Goal: Transaction & Acquisition: Book appointment/travel/reservation

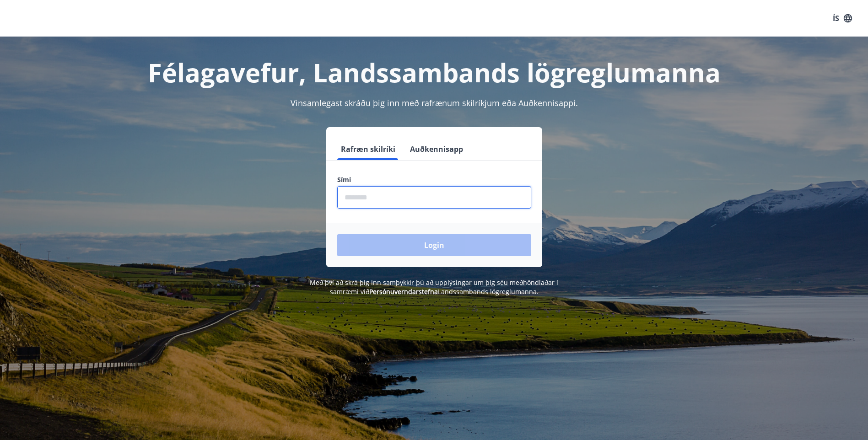
click at [453, 188] on input "phone" at bounding box center [434, 197] width 194 height 22
click at [401, 191] on input "phone" at bounding box center [434, 197] width 194 height 22
type input "********"
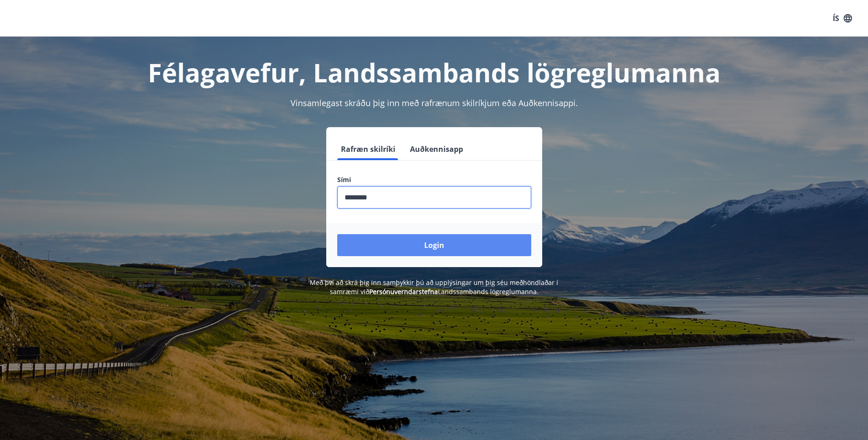
click at [394, 245] on button "Login" at bounding box center [434, 245] width 194 height 22
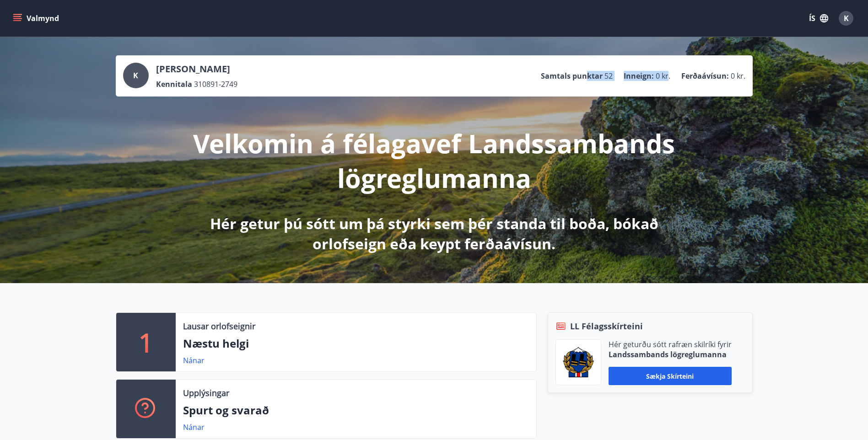
drag, startPoint x: 586, startPoint y: 75, endPoint x: 668, endPoint y: 86, distance: 82.7
click at [668, 86] on div "K [PERSON_NAME] Kennitala 310891-2749 Samtals punktar 52 Inneign : 0 kr. Ferðaá…" at bounding box center [434, 76] width 622 height 27
drag, startPoint x: 668, startPoint y: 86, endPoint x: 434, endPoint y: 99, distance: 234.0
click at [434, 99] on div "Velkomin á félagavef Landssambands lögreglumanna Hér getur þú sótt um þá styrki…" at bounding box center [434, 174] width 512 height 157
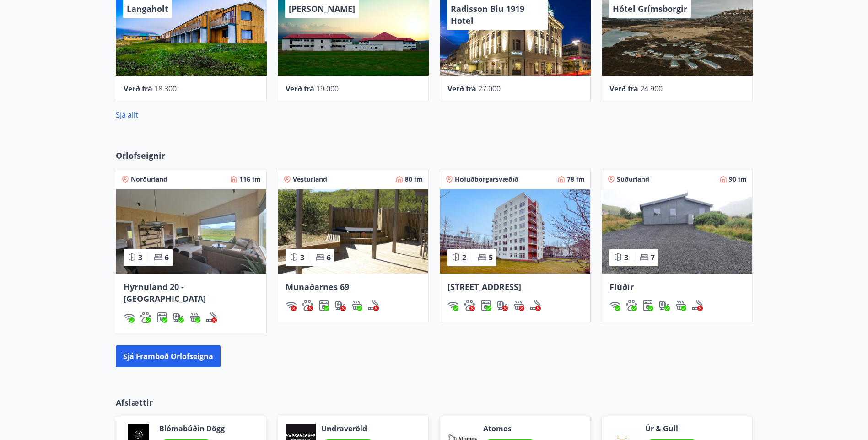
scroll to position [503, 0]
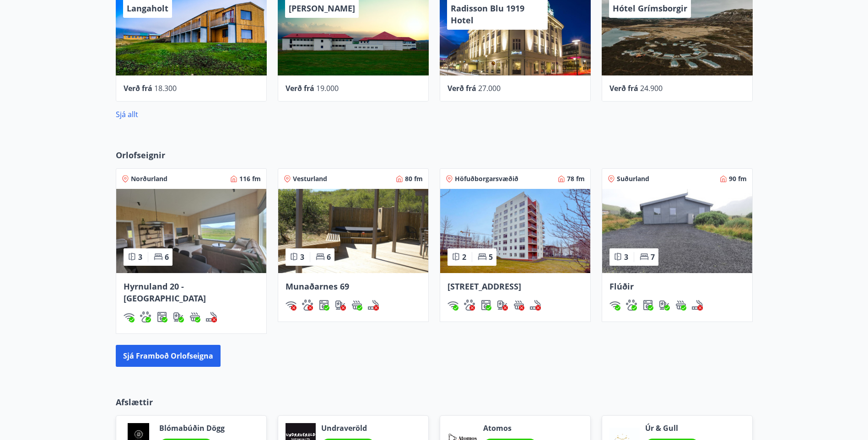
click at [182, 233] on img at bounding box center [191, 231] width 150 height 84
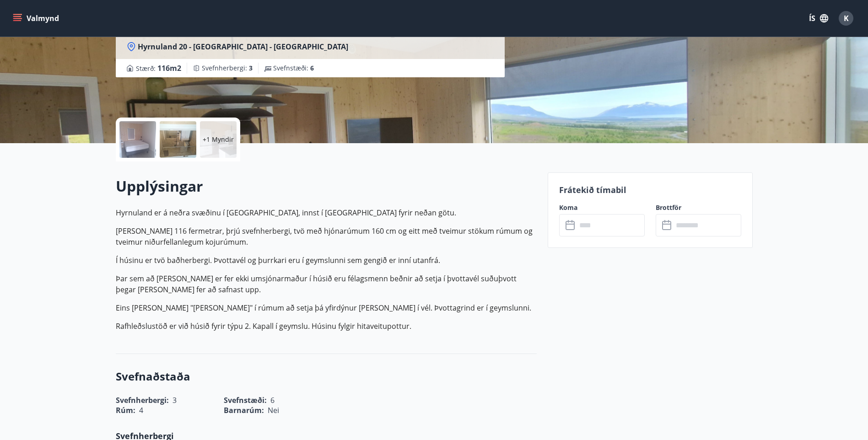
scroll to position [137, 0]
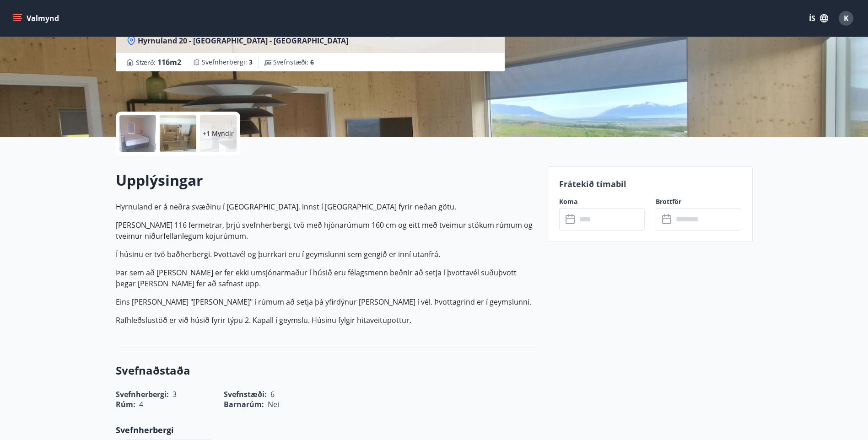
click at [570, 221] on icon at bounding box center [570, 219] width 11 height 11
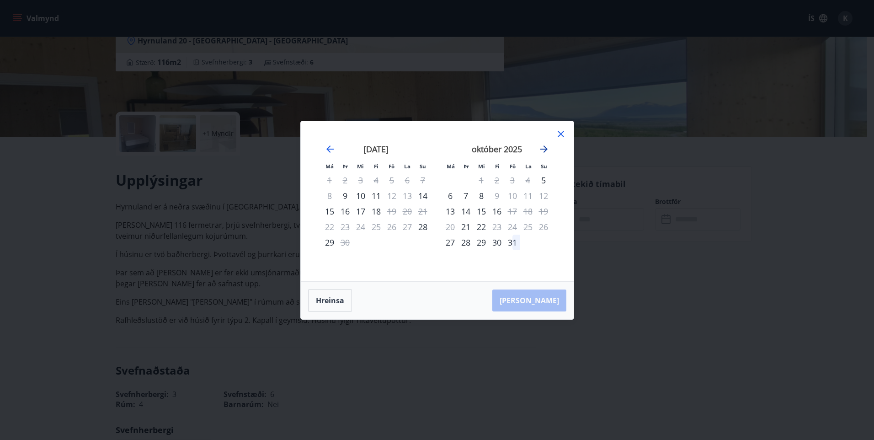
click at [542, 147] on icon "Move forward to switch to the next month." at bounding box center [544, 149] width 11 height 11
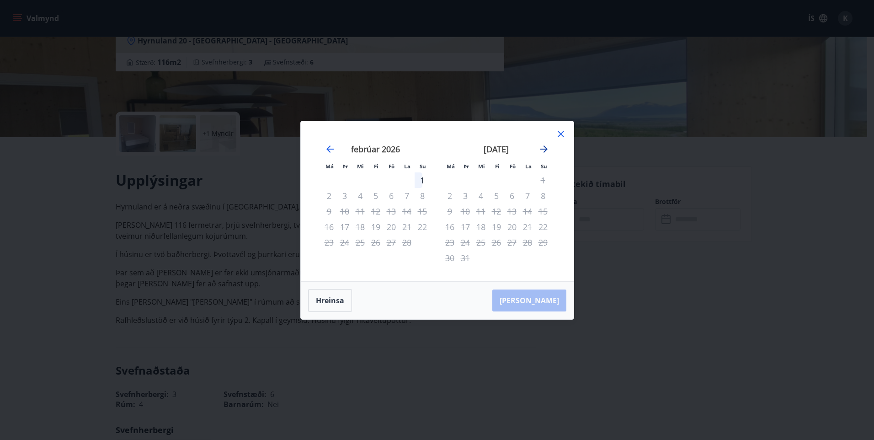
click at [542, 147] on icon "Move forward to switch to the next month." at bounding box center [544, 149] width 11 height 11
click at [542, 145] on icon "Move forward to switch to the next month." at bounding box center [544, 149] width 11 height 11
click at [560, 132] on icon at bounding box center [561, 134] width 11 height 11
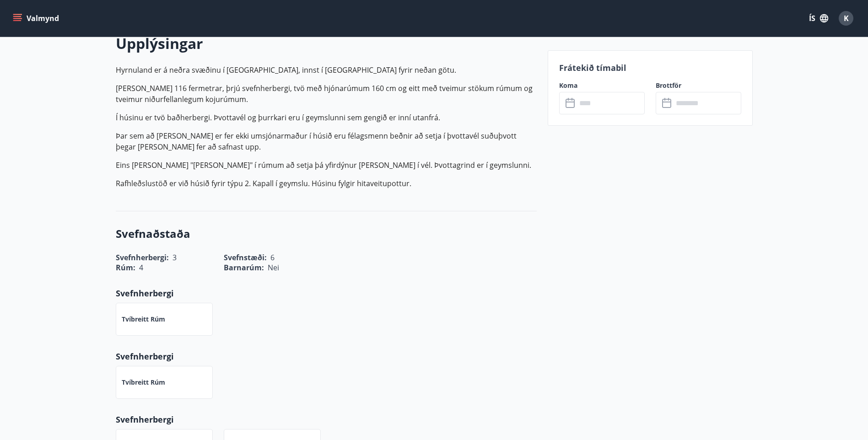
scroll to position [274, 0]
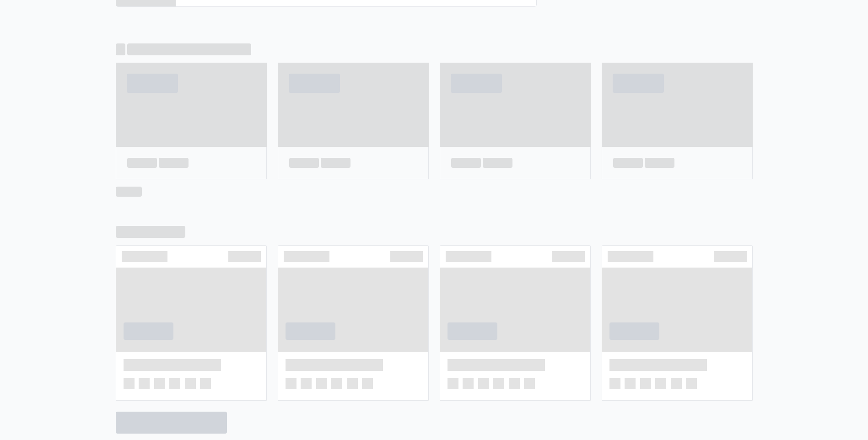
scroll to position [565, 0]
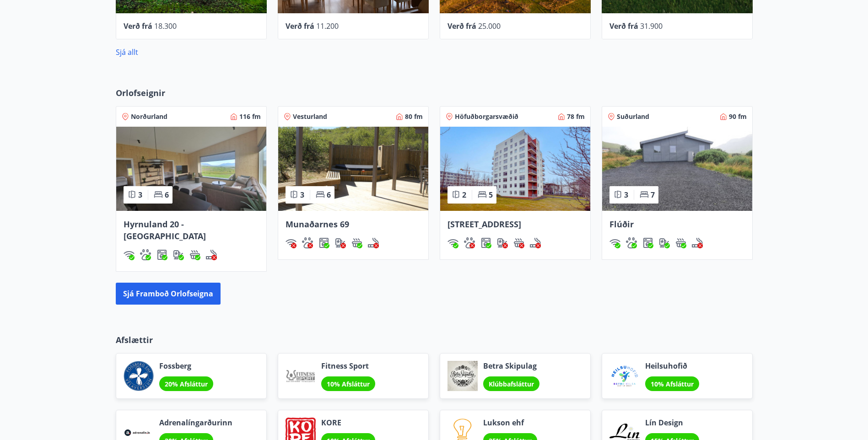
click at [398, 165] on img at bounding box center [353, 169] width 150 height 84
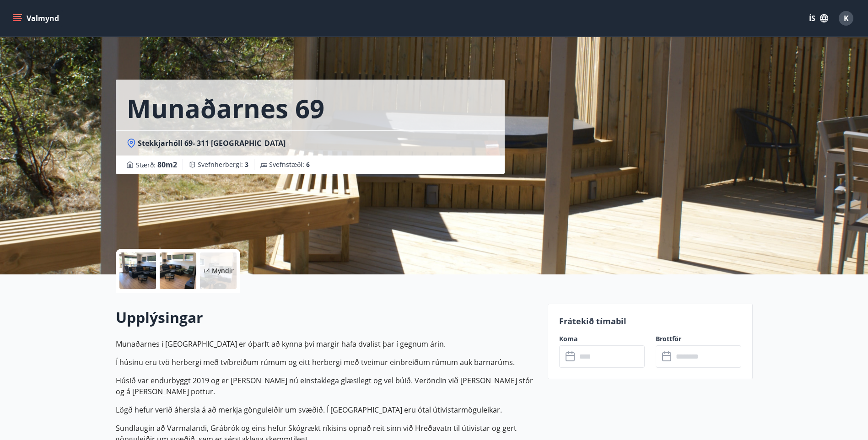
click at [594, 370] on div "Frátekið tímabil Koma ​ ​ Brottför ​ ​" at bounding box center [649, 341] width 205 height 75
click at [572, 358] on icon at bounding box center [570, 356] width 11 height 11
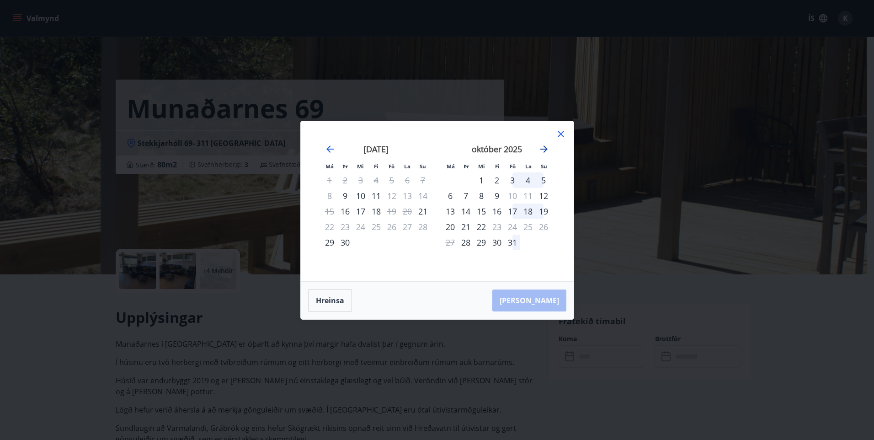
click at [546, 148] on icon "Move forward to switch to the next month." at bounding box center [544, 148] width 7 height 7
click at [563, 134] on icon at bounding box center [561, 134] width 11 height 11
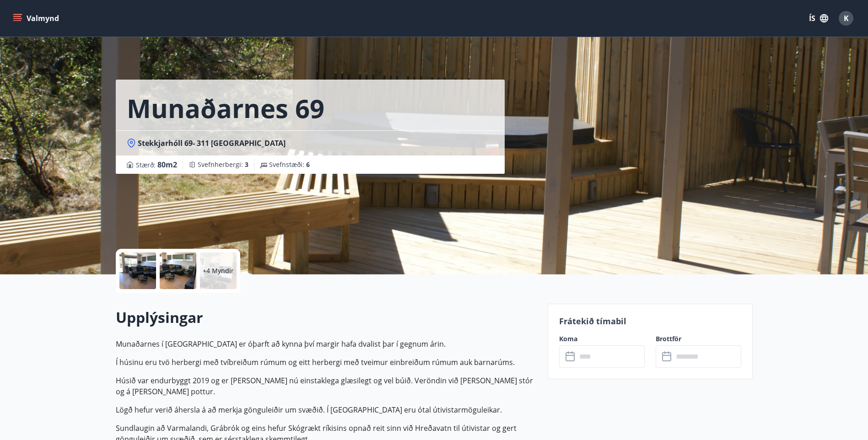
drag, startPoint x: 16, startPoint y: 0, endPoint x: 23, endPoint y: 0, distance: 6.9
click at [17, 0] on div "Valmynd ÍS K" at bounding box center [434, 18] width 868 height 37
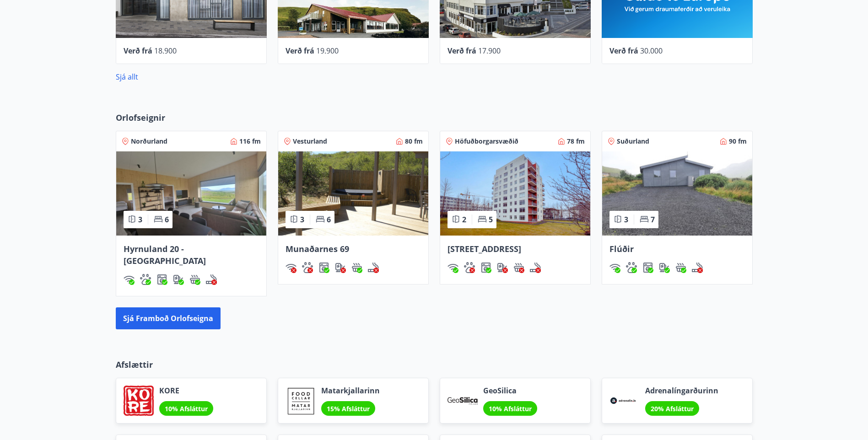
scroll to position [540, 0]
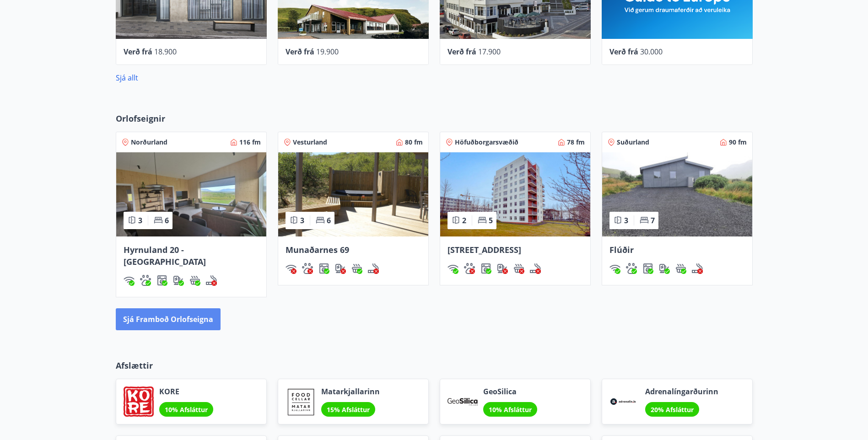
click at [182, 309] on button "Sjá framboð orlofseigna" at bounding box center [168, 319] width 105 height 22
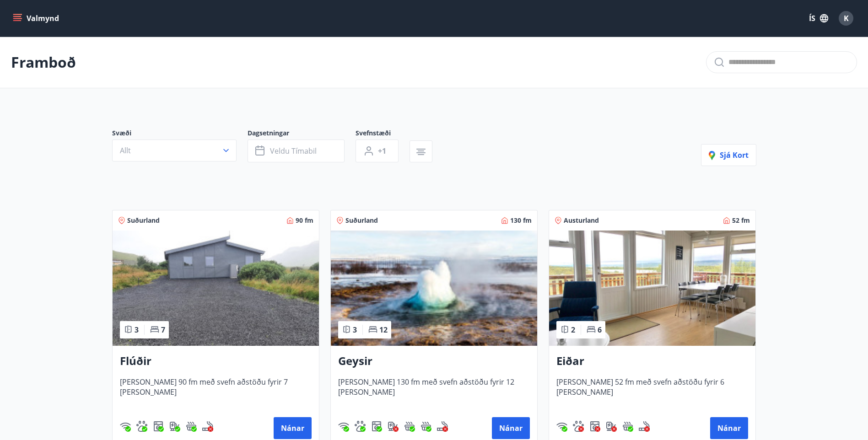
click at [187, 296] on img at bounding box center [215, 287] width 206 height 115
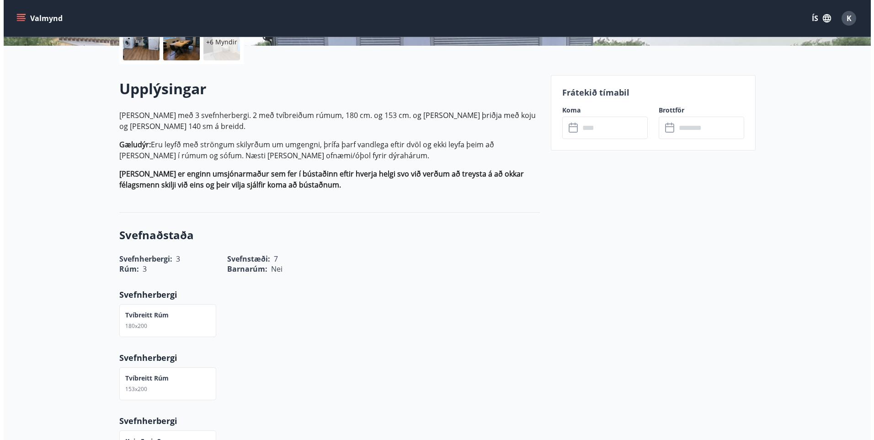
scroll to position [91, 0]
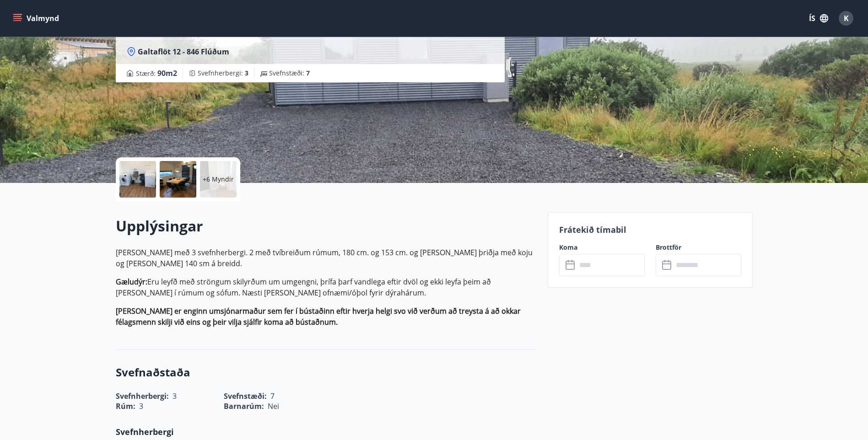
click at [227, 193] on div "+6 Myndir" at bounding box center [218, 179] width 37 height 37
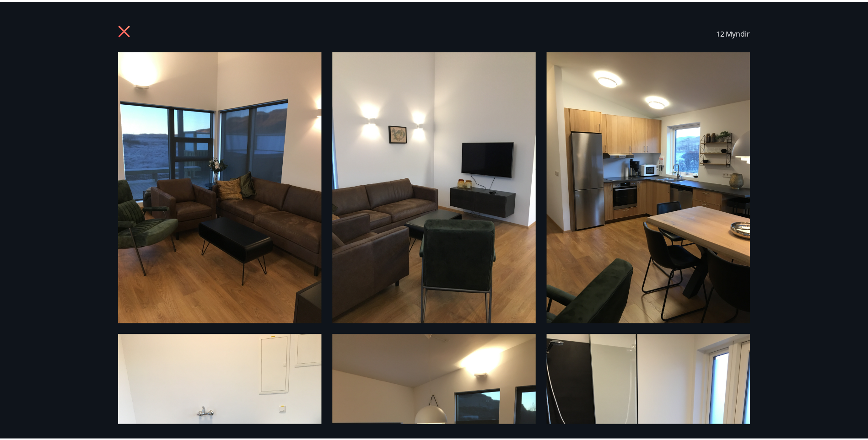
scroll to position [0, 0]
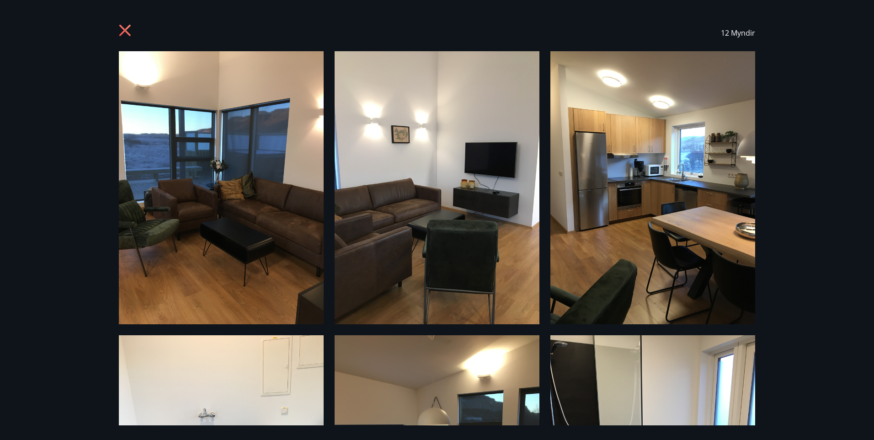
drag, startPoint x: 125, startPoint y: 28, endPoint x: 171, endPoint y: 69, distance: 60.9
click at [125, 27] on icon at bounding box center [126, 31] width 15 height 15
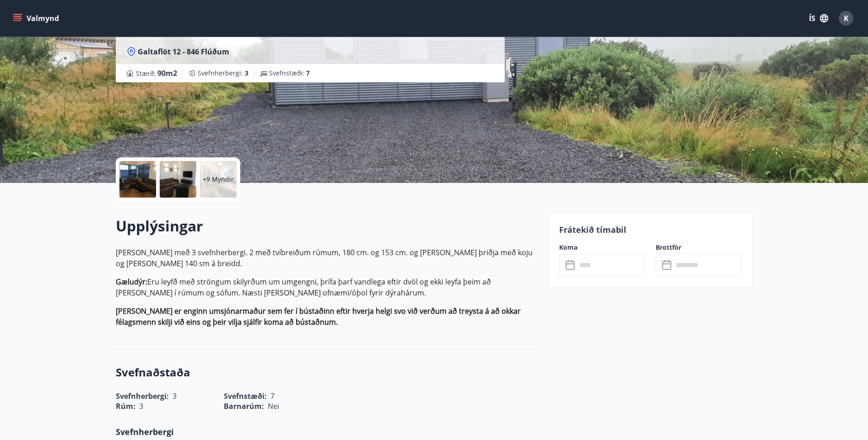
click at [612, 266] on input "text" at bounding box center [610, 265] width 68 height 22
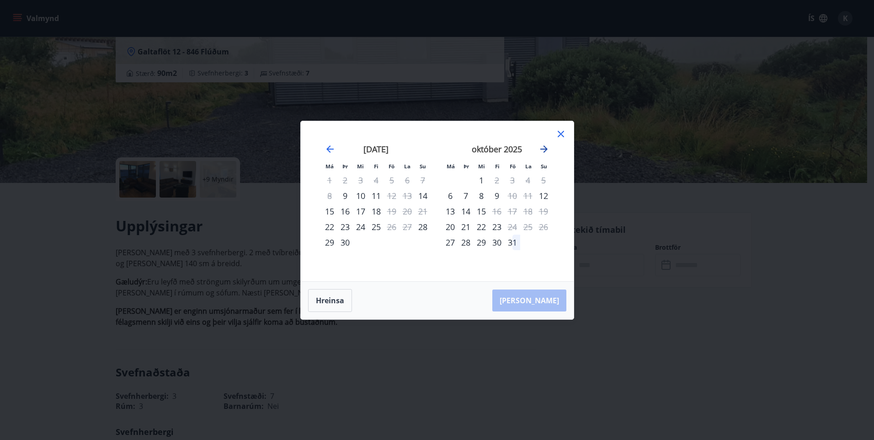
click at [549, 149] on icon "Move forward to switch to the next month." at bounding box center [544, 149] width 11 height 11
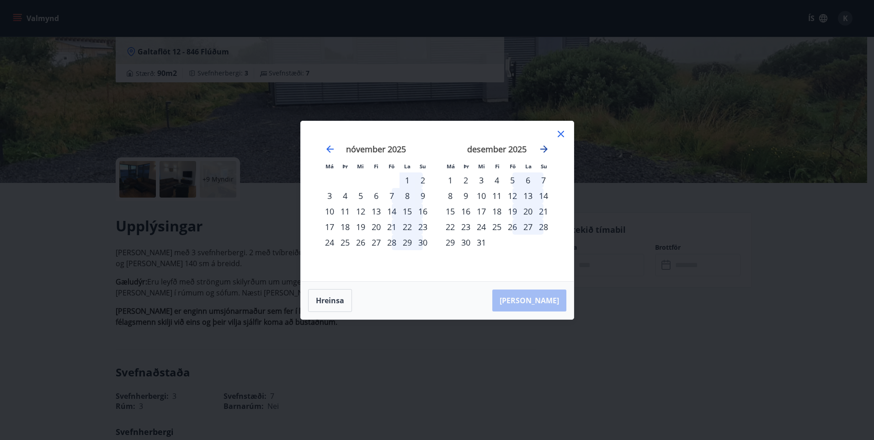
click at [544, 150] on icon "Move forward to switch to the next month." at bounding box center [544, 149] width 11 height 11
click at [562, 130] on icon at bounding box center [561, 134] width 11 height 11
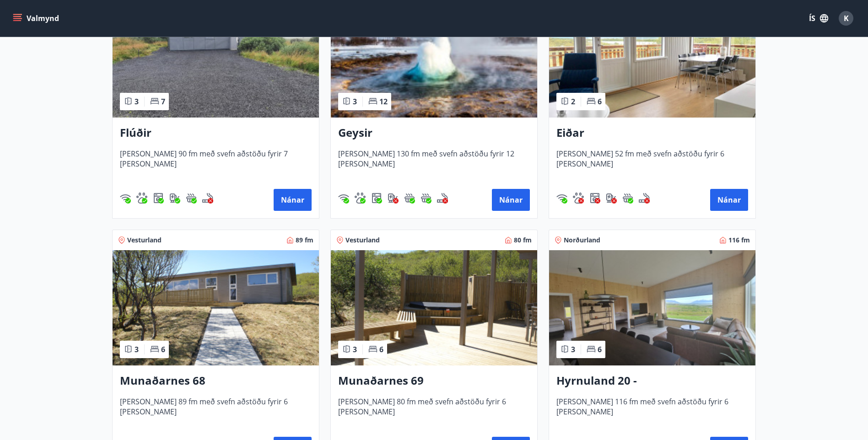
scroll to position [137, 0]
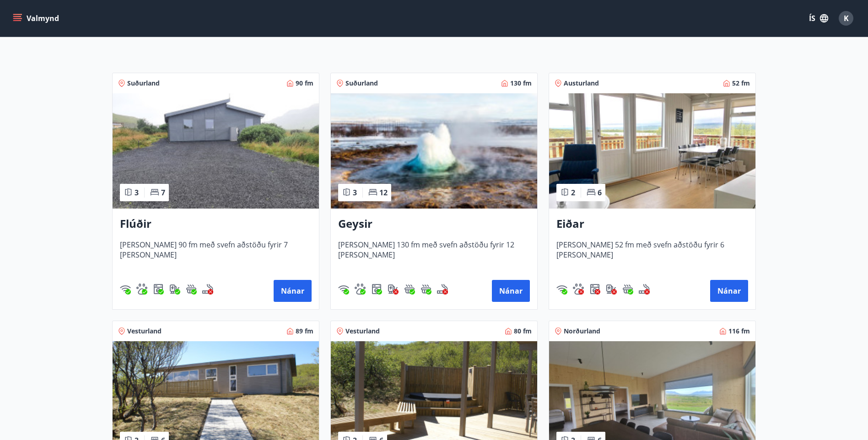
click at [439, 148] on img at bounding box center [434, 150] width 206 height 115
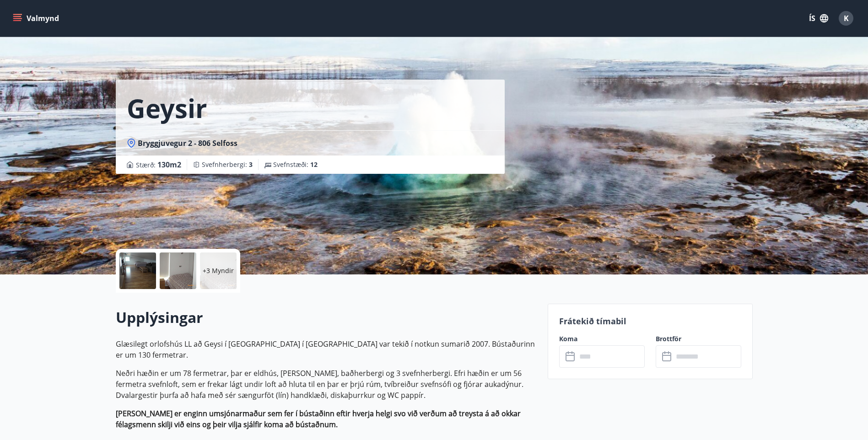
click at [221, 269] on p "+3 Myndir" at bounding box center [218, 270] width 31 height 9
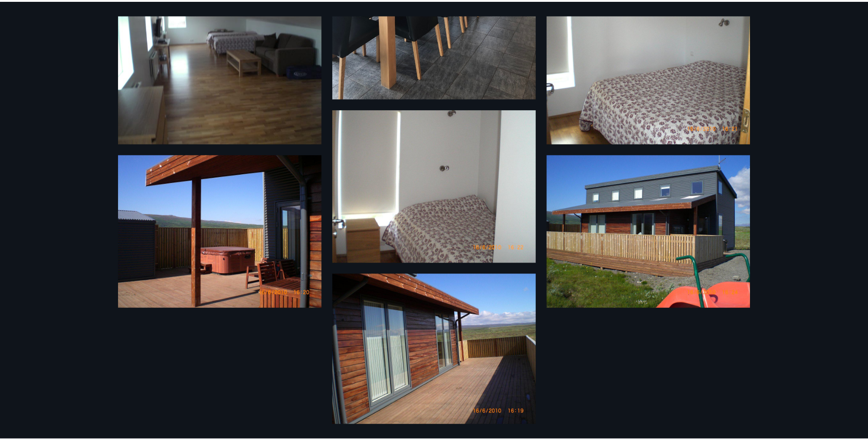
scroll to position [231, 0]
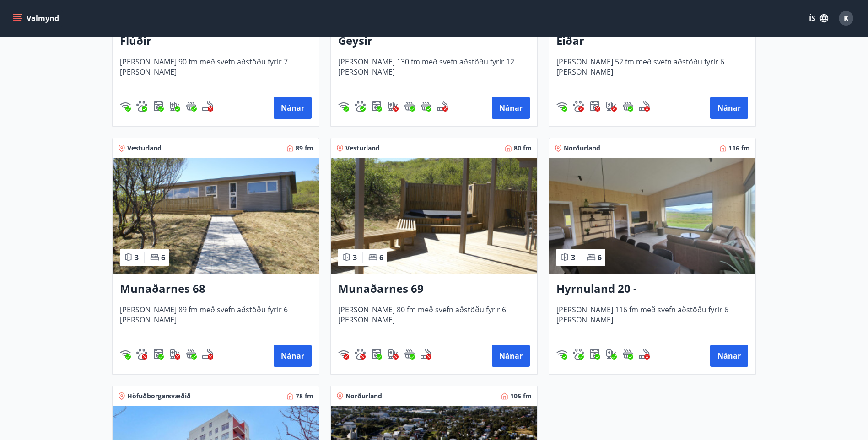
scroll to position [274, 0]
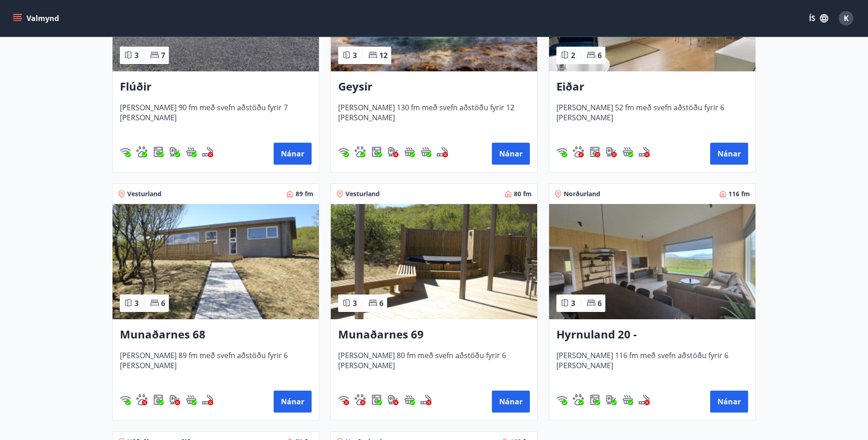
click at [225, 236] on img at bounding box center [215, 261] width 206 height 115
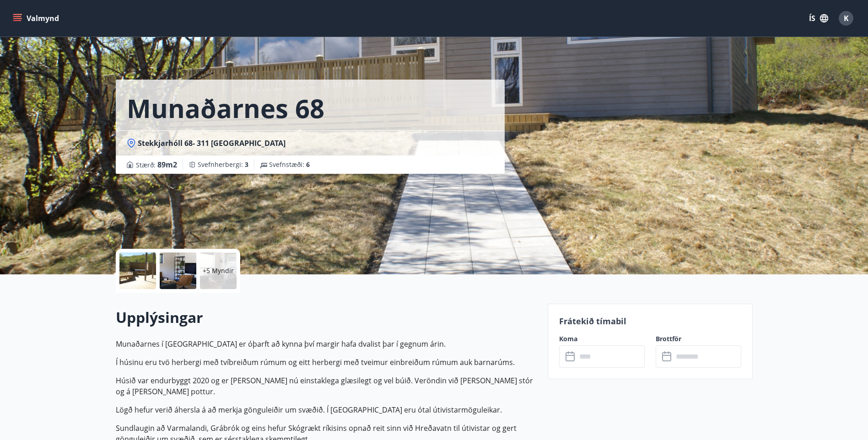
click at [576, 348] on input "text" at bounding box center [610, 356] width 68 height 22
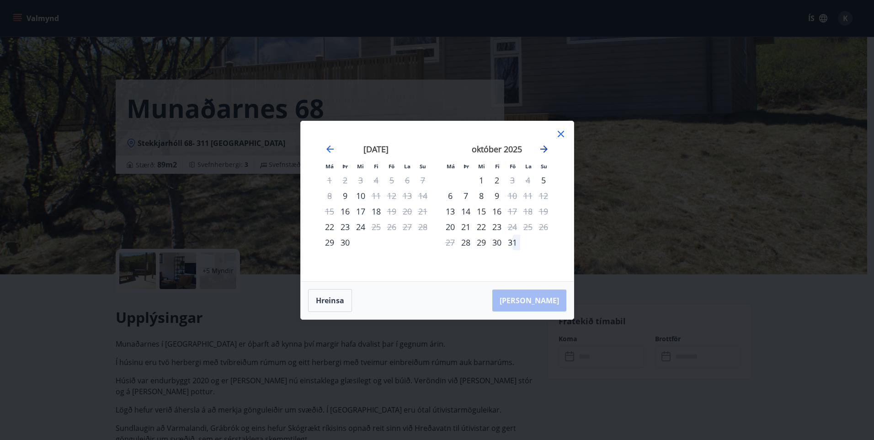
click at [545, 145] on icon "Move forward to switch to the next month." at bounding box center [544, 149] width 11 height 11
click at [560, 136] on icon at bounding box center [561, 134] width 11 height 11
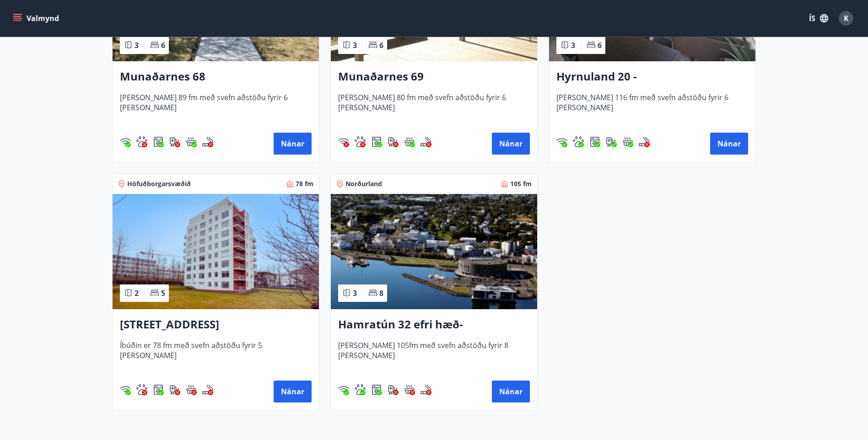
scroll to position [550, 0]
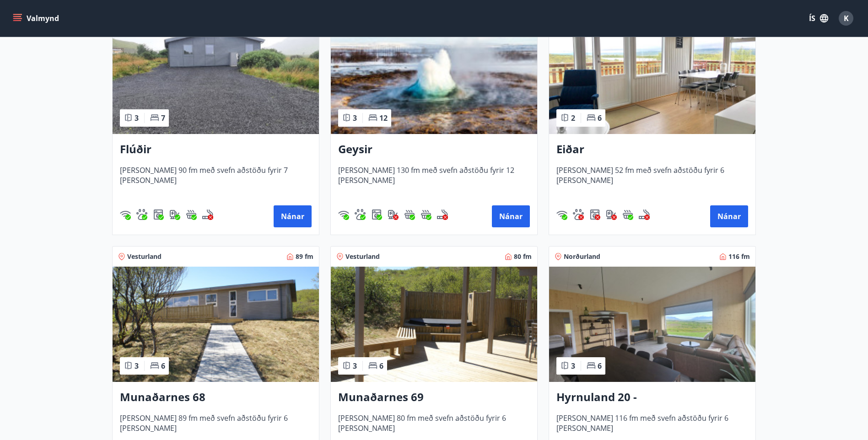
click at [199, 108] on img at bounding box center [215, 76] width 206 height 115
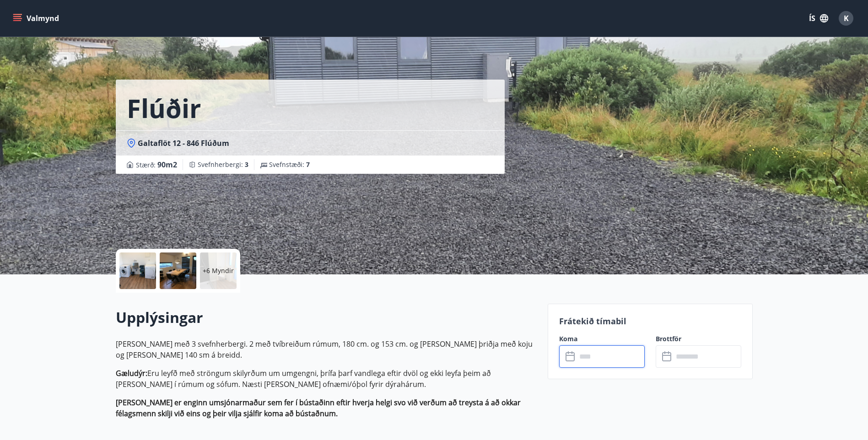
click at [603, 352] on input "text" at bounding box center [610, 356] width 68 height 22
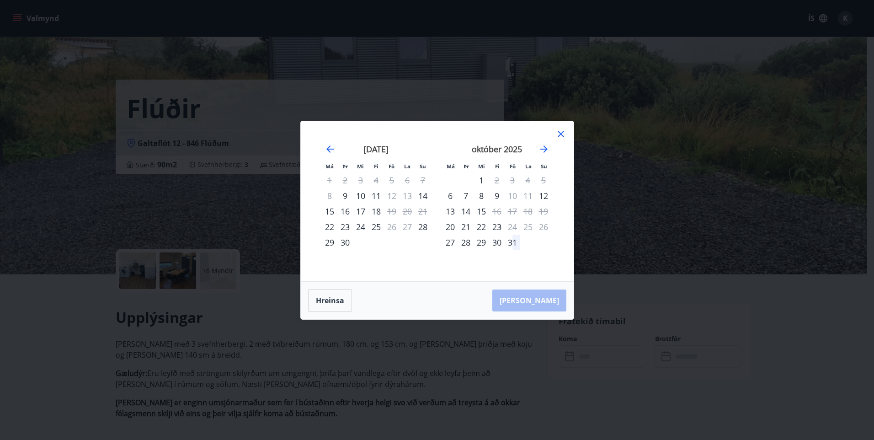
click at [551, 147] on div "[DATE] 1 2 3 4 5 6 7 8 9 10 11 12 13 14 15 16 17 18 19 20 21 22 23 24 25 26 27 …" at bounding box center [497, 207] width 121 height 150
click at [546, 152] on icon "Move forward to switch to the next month." at bounding box center [544, 149] width 11 height 11
click at [545, 153] on icon "Move forward to switch to the next month." at bounding box center [544, 149] width 11 height 11
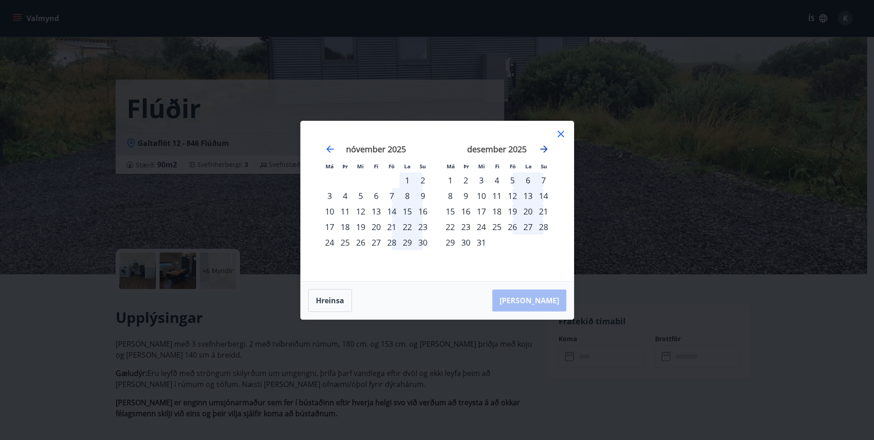
click at [545, 153] on icon "Move forward to switch to the next month." at bounding box center [544, 149] width 11 height 11
click at [559, 137] on icon at bounding box center [561, 134] width 11 height 11
